Goal: Information Seeking & Learning: Learn about a topic

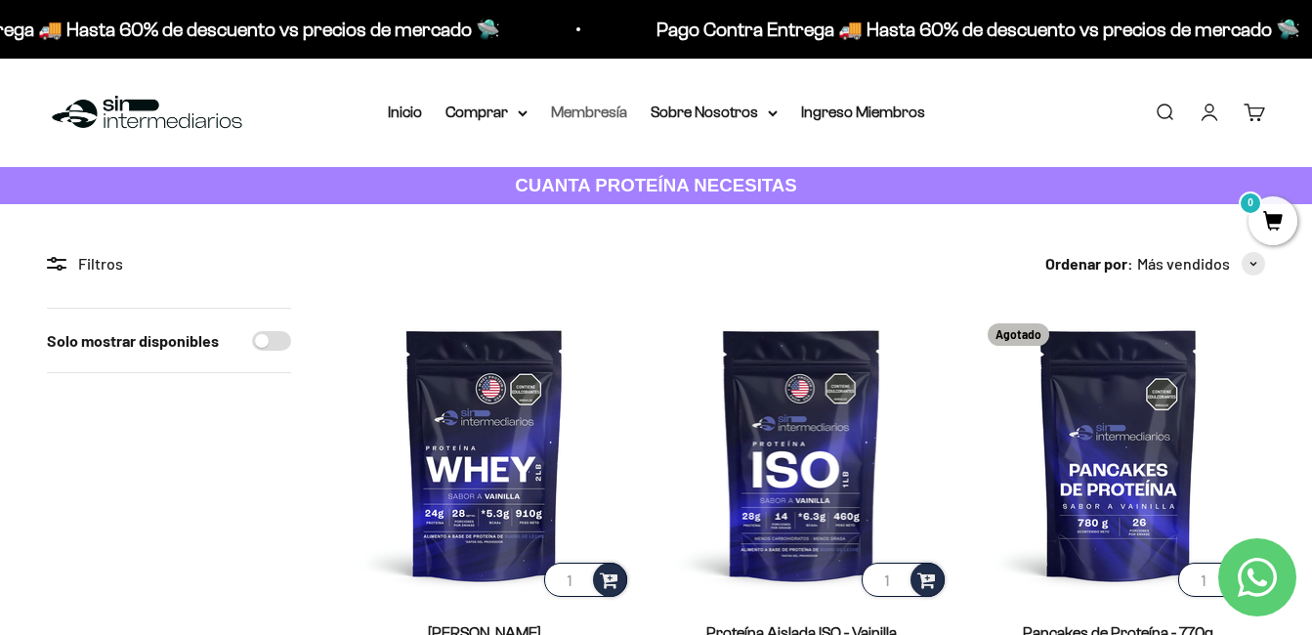
click at [603, 112] on link "Membresía" at bounding box center [589, 112] width 76 height 17
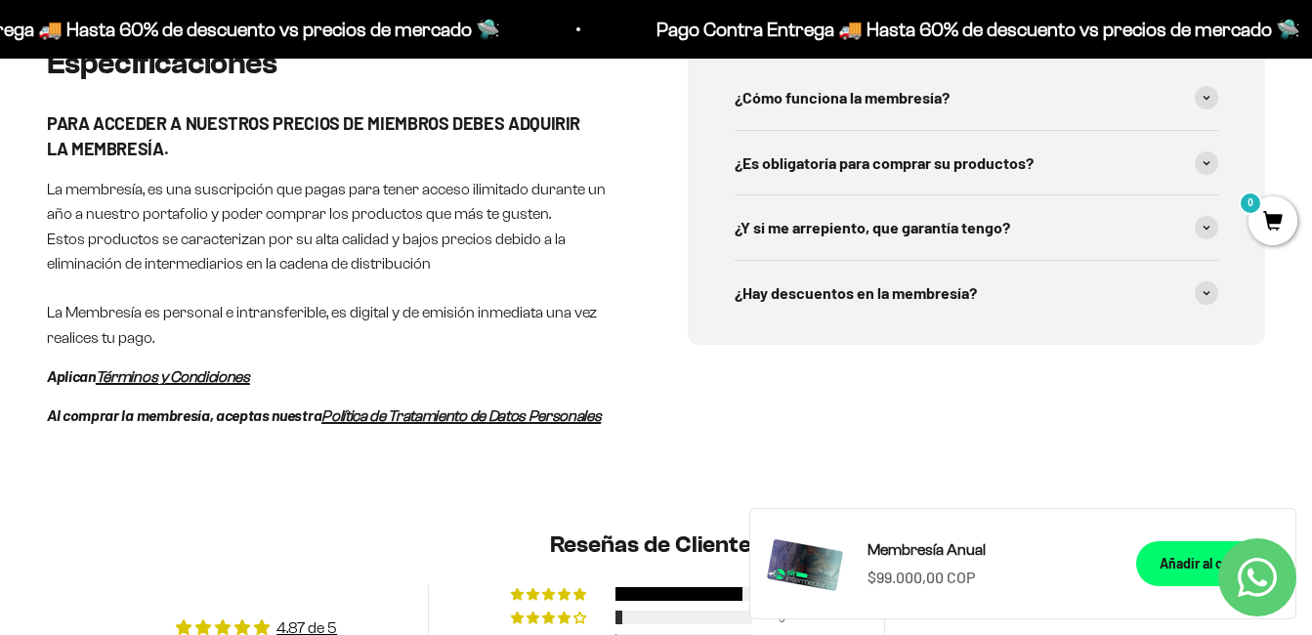
scroll to position [1101, 0]
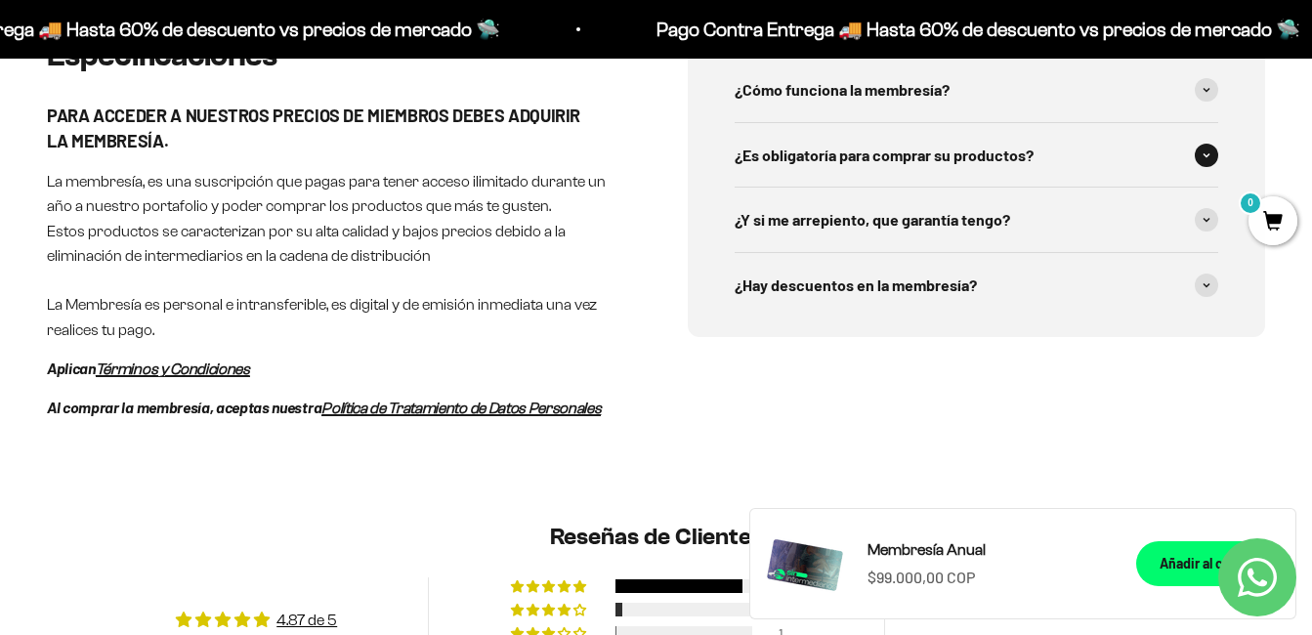
click at [1206, 152] on icon at bounding box center [1207, 155] width 8 height 6
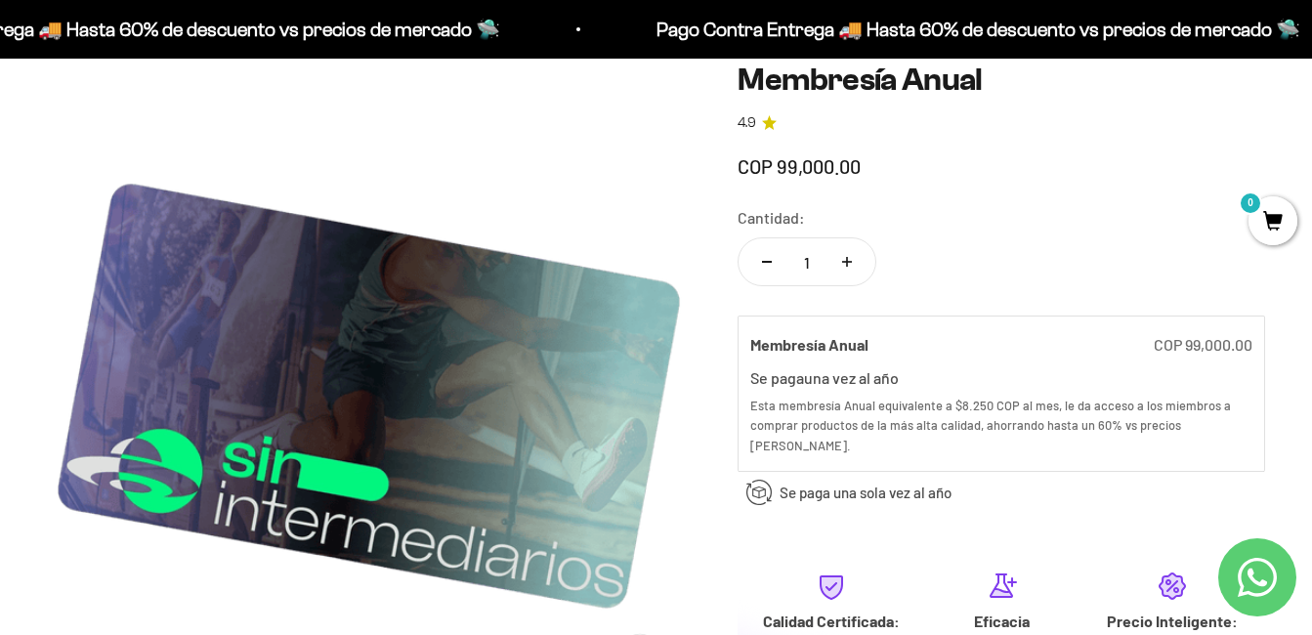
scroll to position [180, 0]
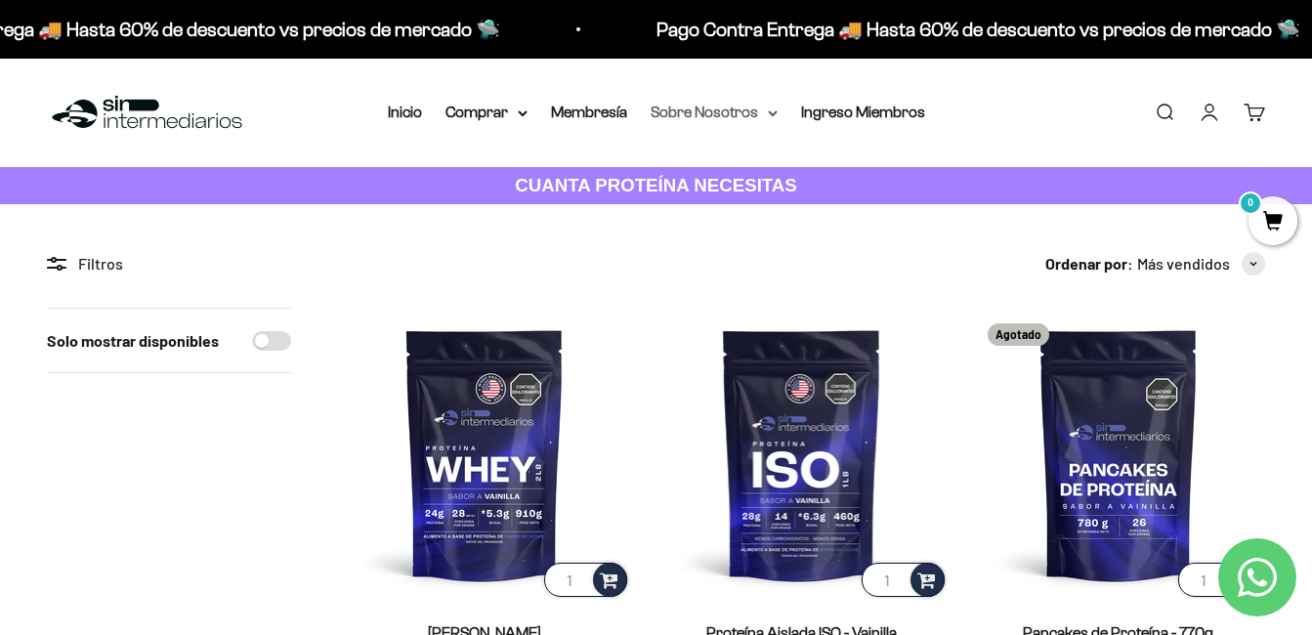
click at [749, 110] on summary "Sobre Nosotros" at bounding box center [714, 112] width 127 height 25
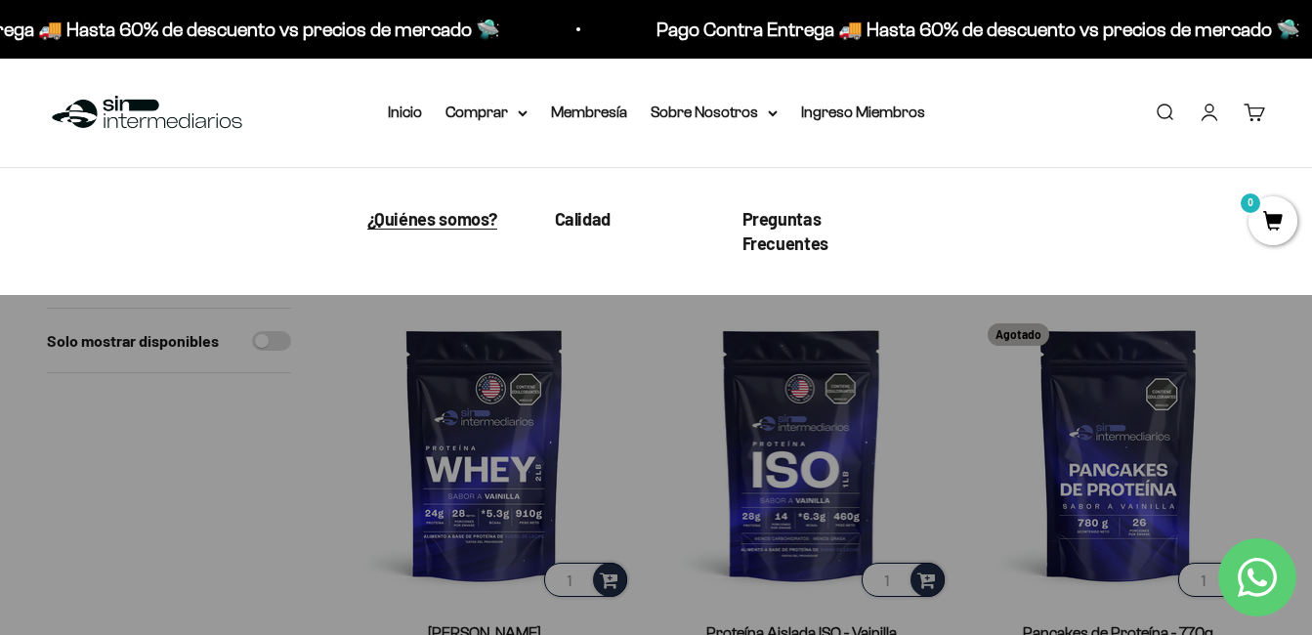
click at [465, 218] on span "¿Quiénes somos?" at bounding box center [432, 218] width 131 height 21
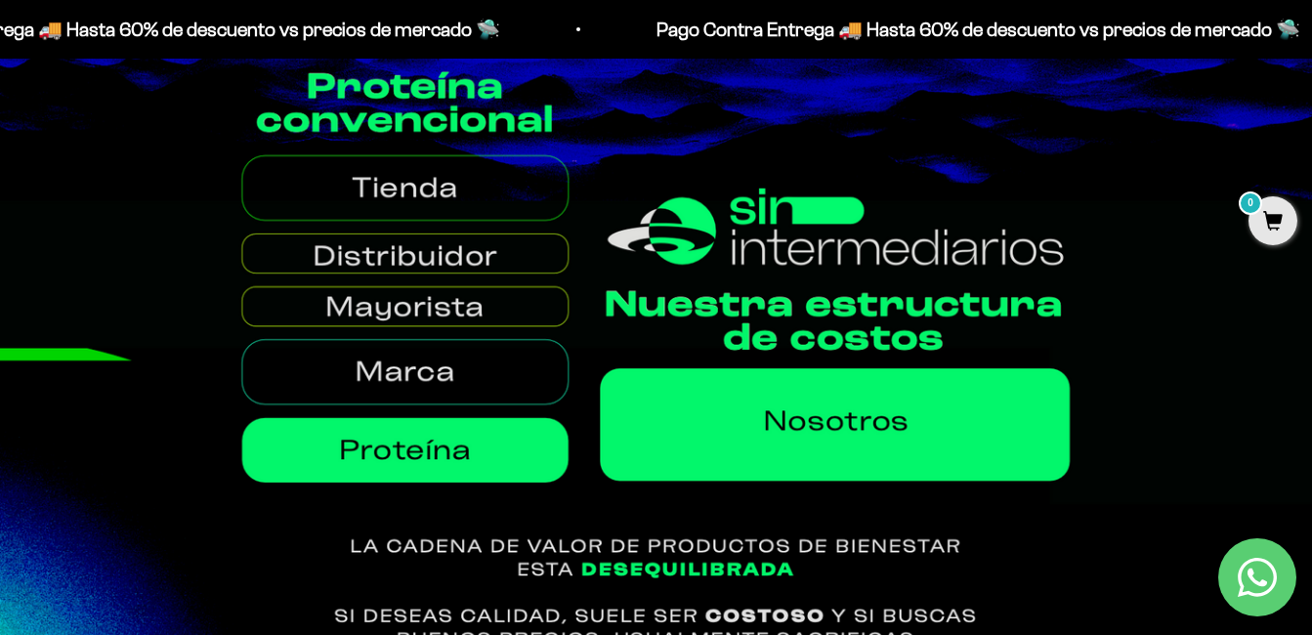
scroll to position [892, 0]
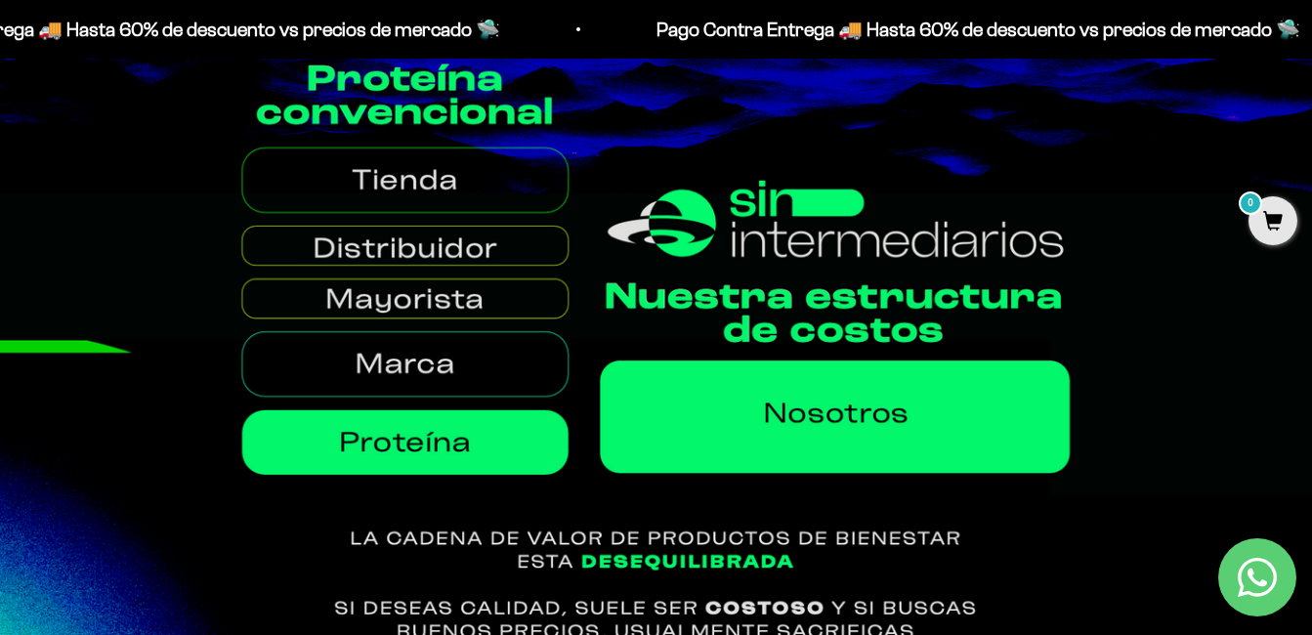
click at [420, 244] on img at bounding box center [656, 360] width 1312 height 638
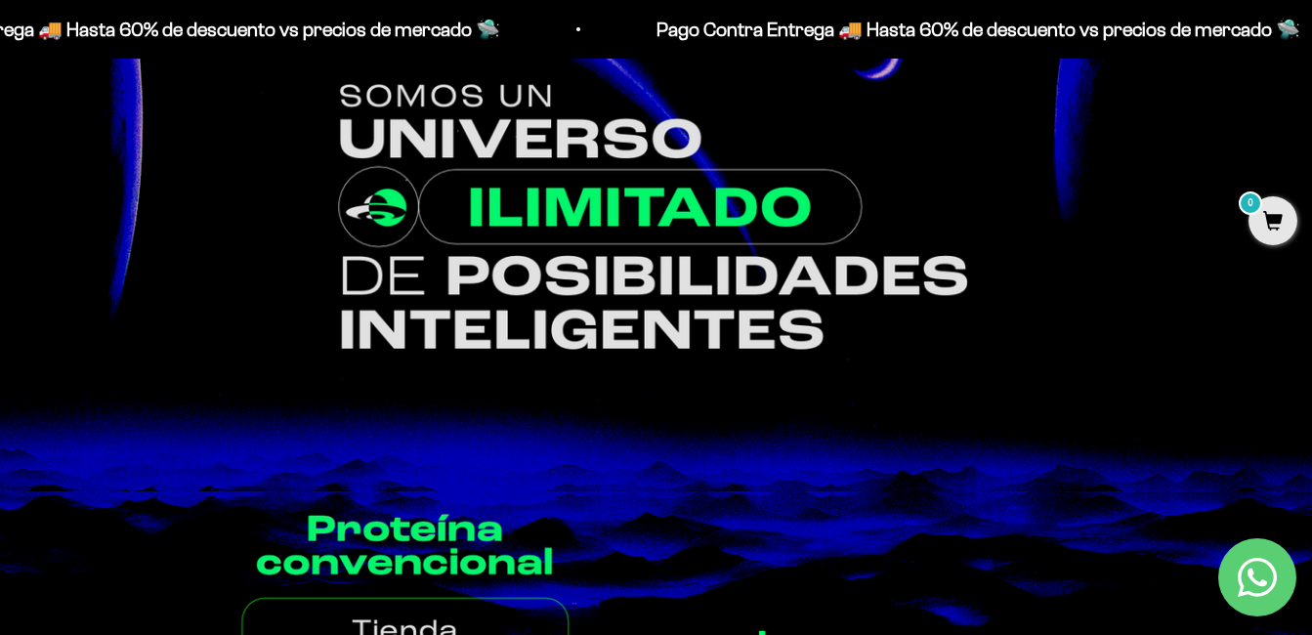
scroll to position [0, 0]
